Goal: Find contact information: Obtain details needed to contact an individual or organization

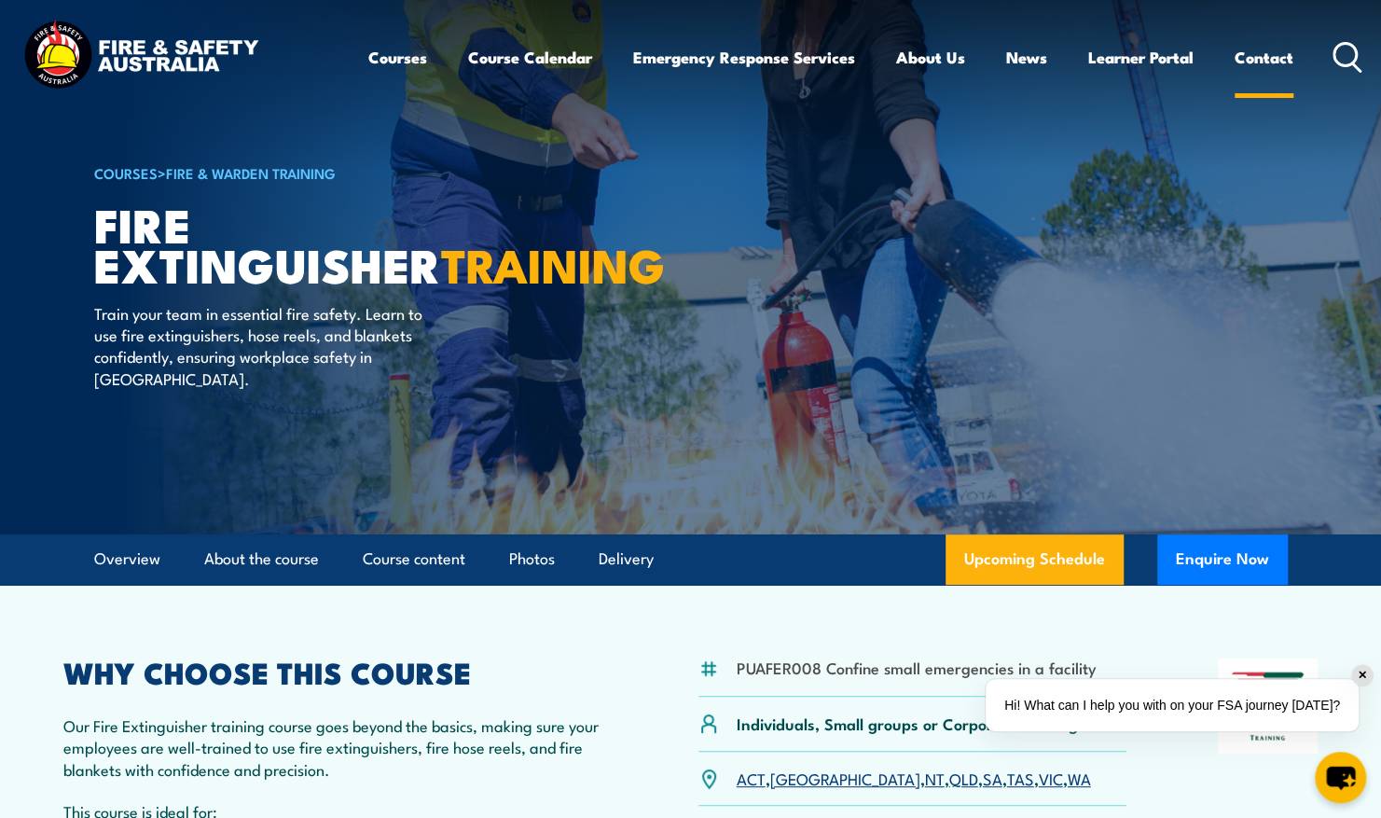
click at [1253, 58] on link "Contact" at bounding box center [1263, 57] width 59 height 49
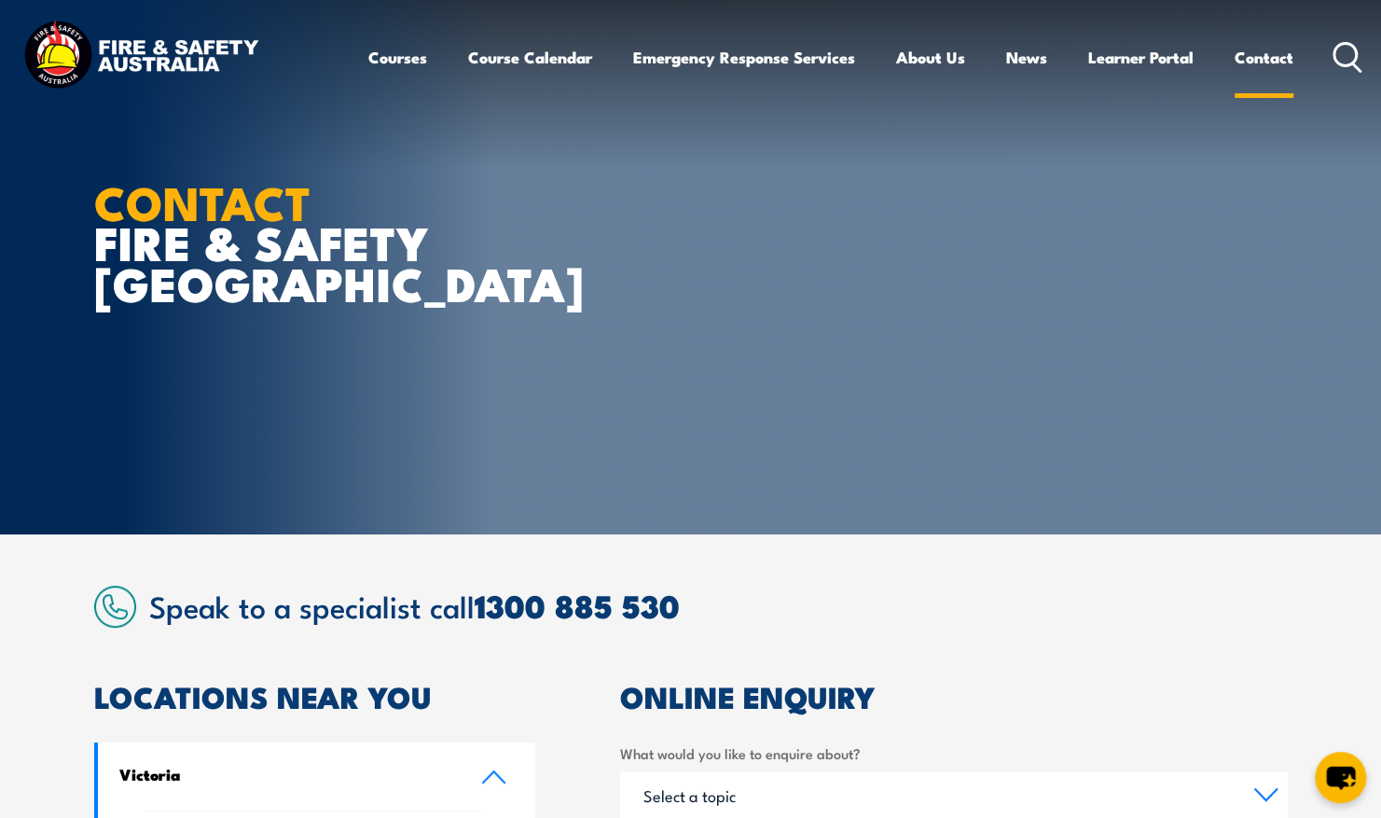
drag, startPoint x: 0, startPoint y: 0, endPoint x: 1255, endPoint y: 59, distance: 1256.1
click at [1255, 59] on link "Contact" at bounding box center [1263, 57] width 59 height 49
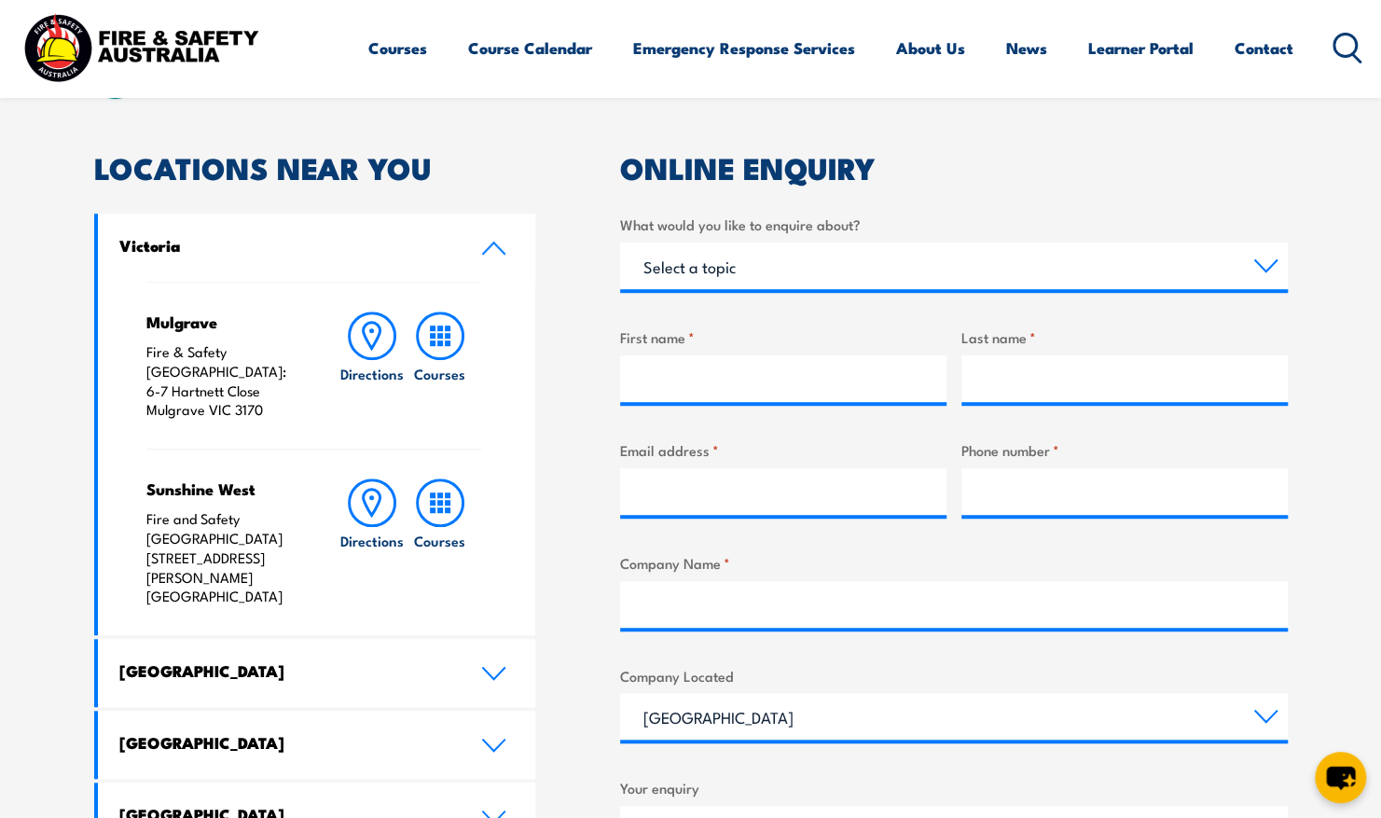
scroll to position [532, 0]
